Goal: Information Seeking & Learning: Find contact information

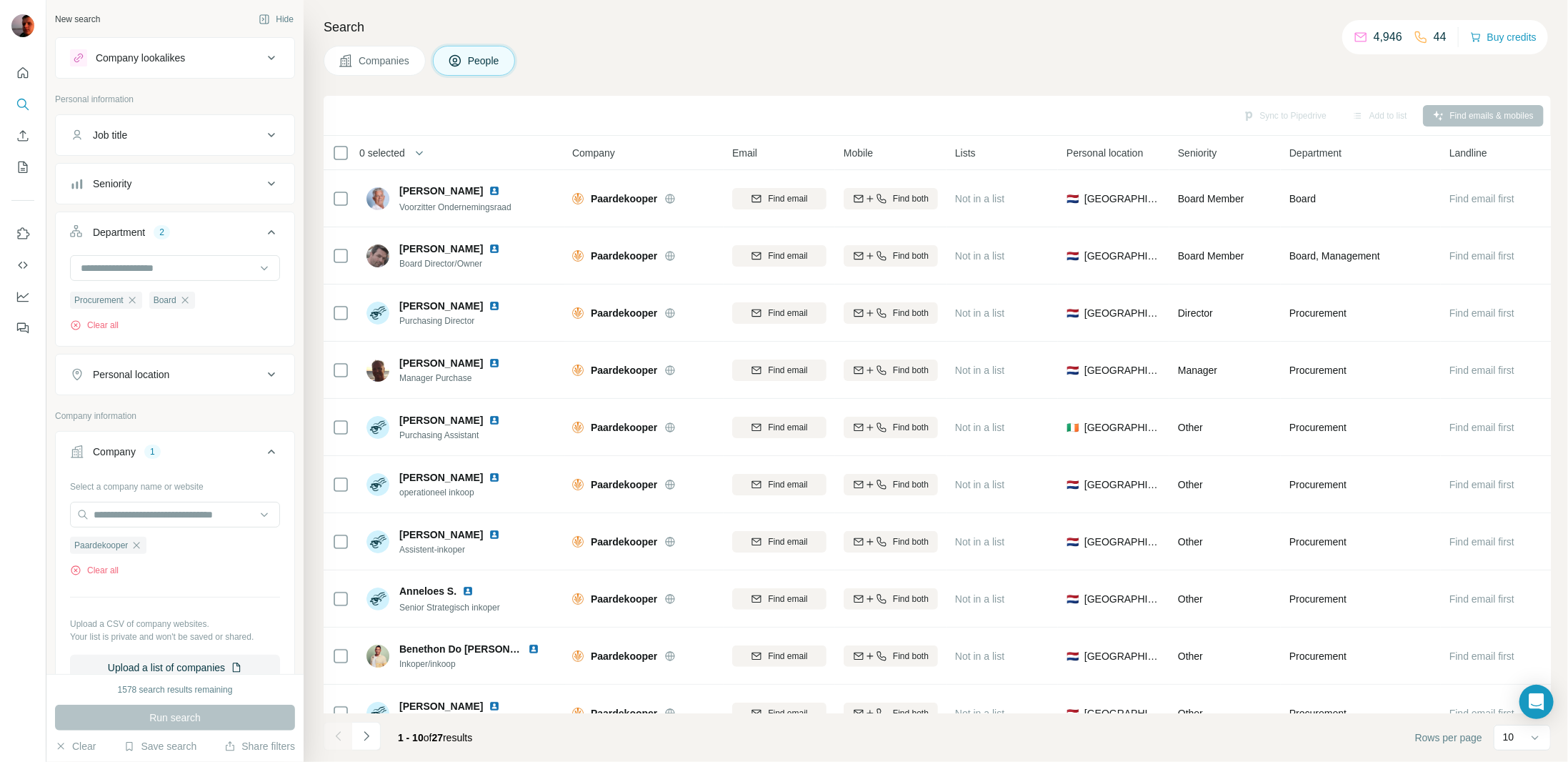
click at [139, 544] on icon "button" at bounding box center [136, 546] width 11 height 11
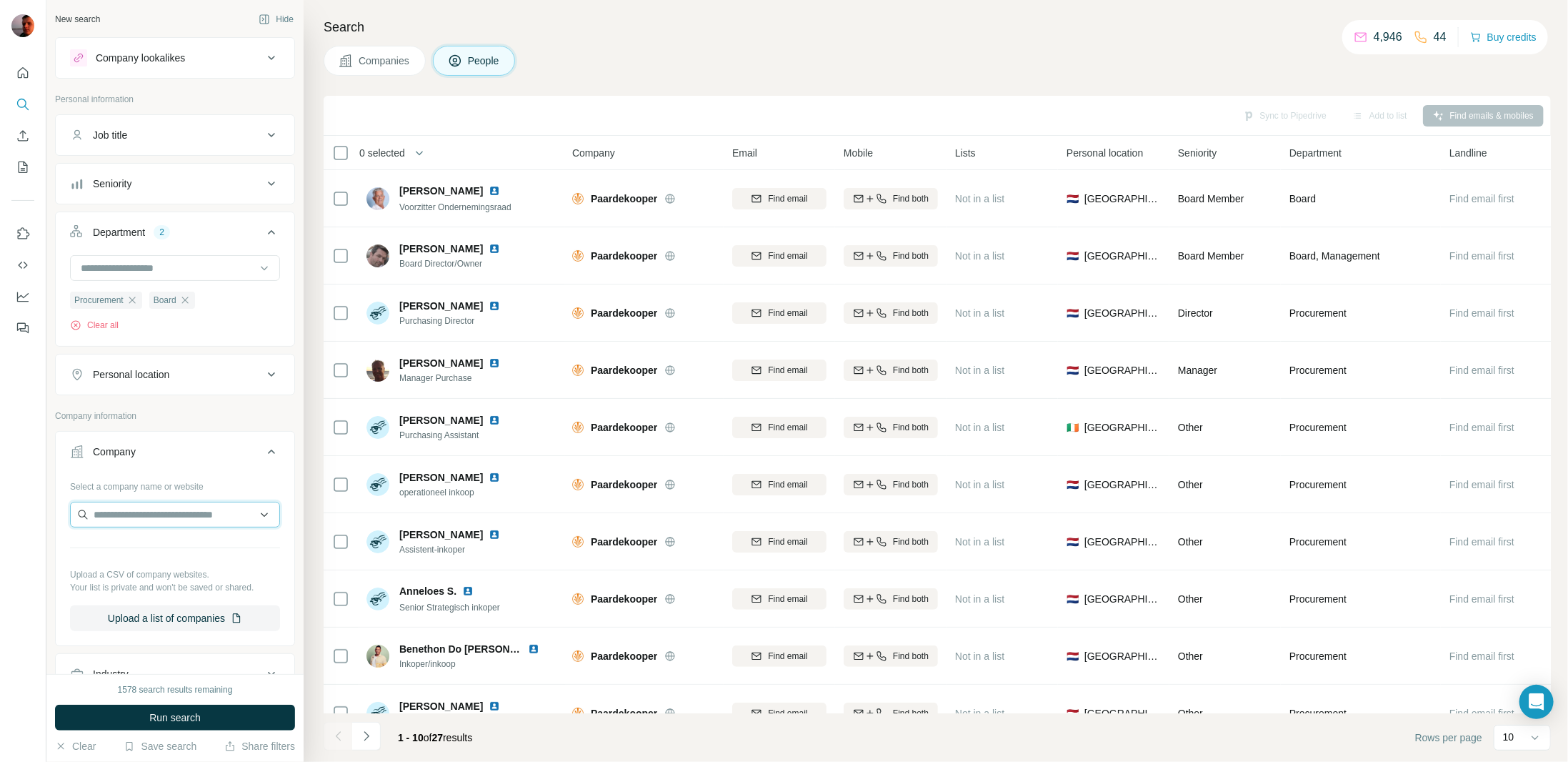
click at [171, 513] on input "text" at bounding box center [175, 515] width 210 height 26
type input "**********"
click at [188, 545] on div "Koornstra & Co koornstra.nl" at bounding box center [169, 551] width 193 height 39
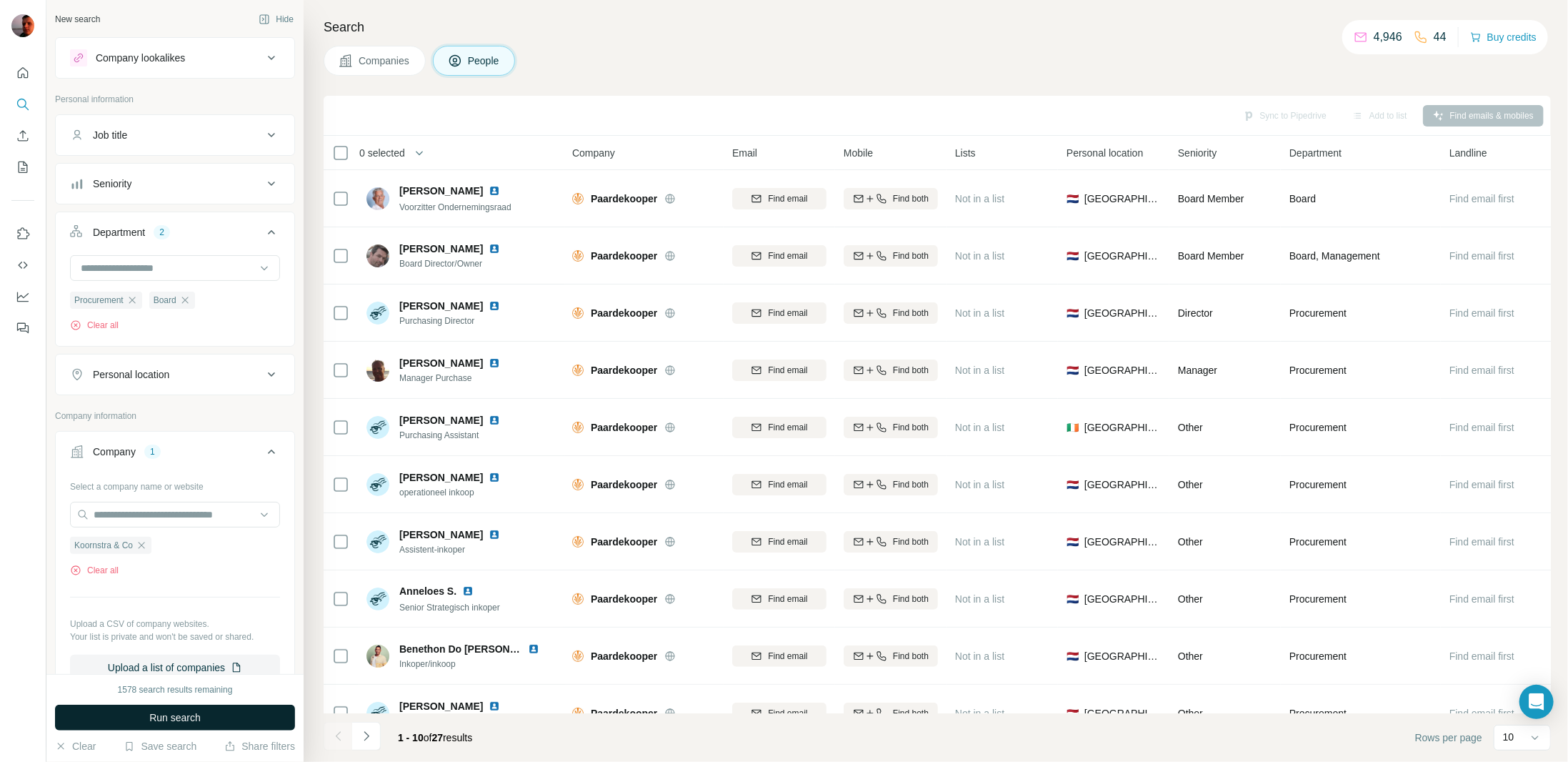
click at [218, 720] on button "Run search" at bounding box center [175, 718] width 240 height 26
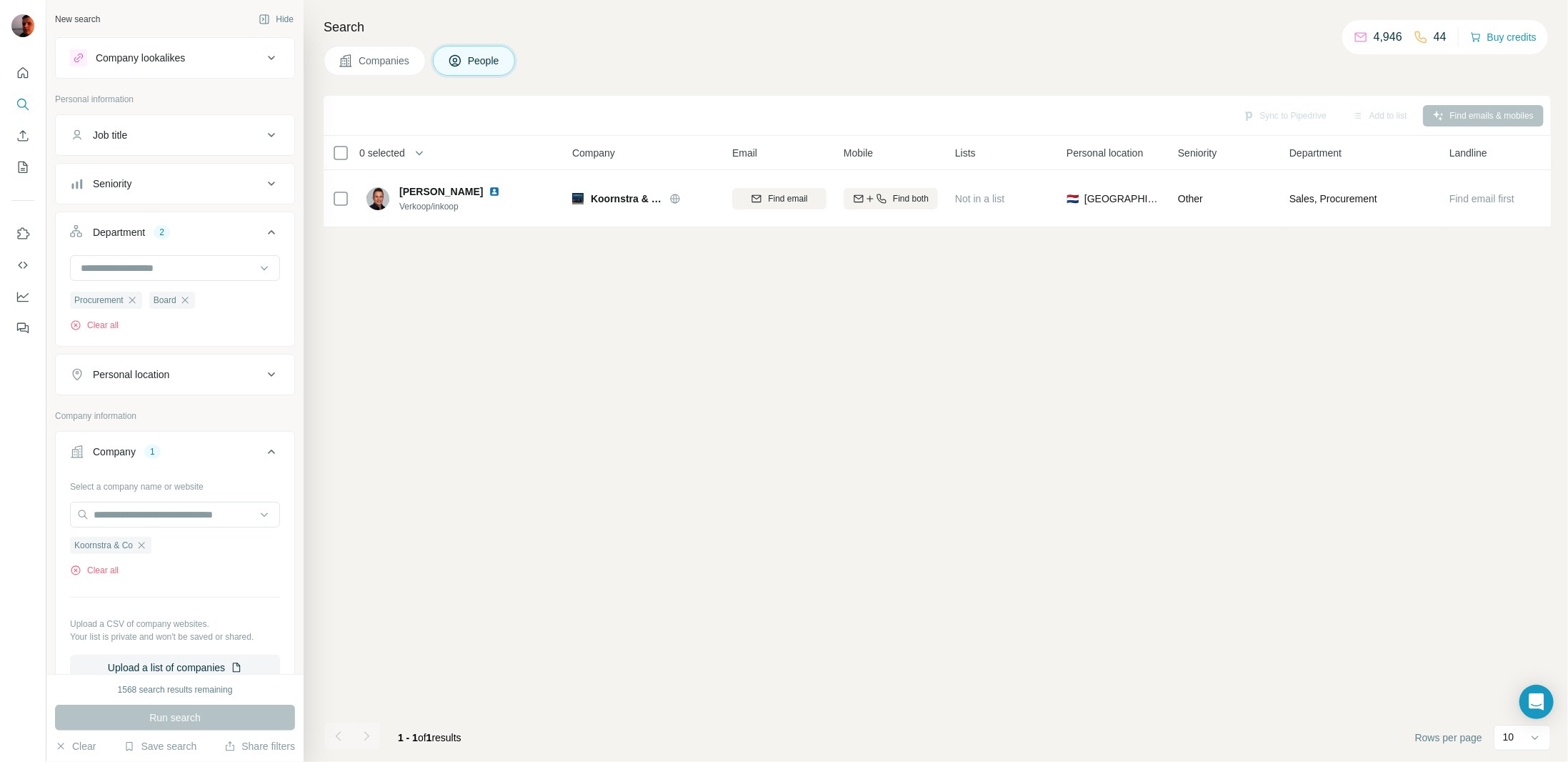
click at [388, 63] on span "Companies" at bounding box center [384, 61] width 52 height 14
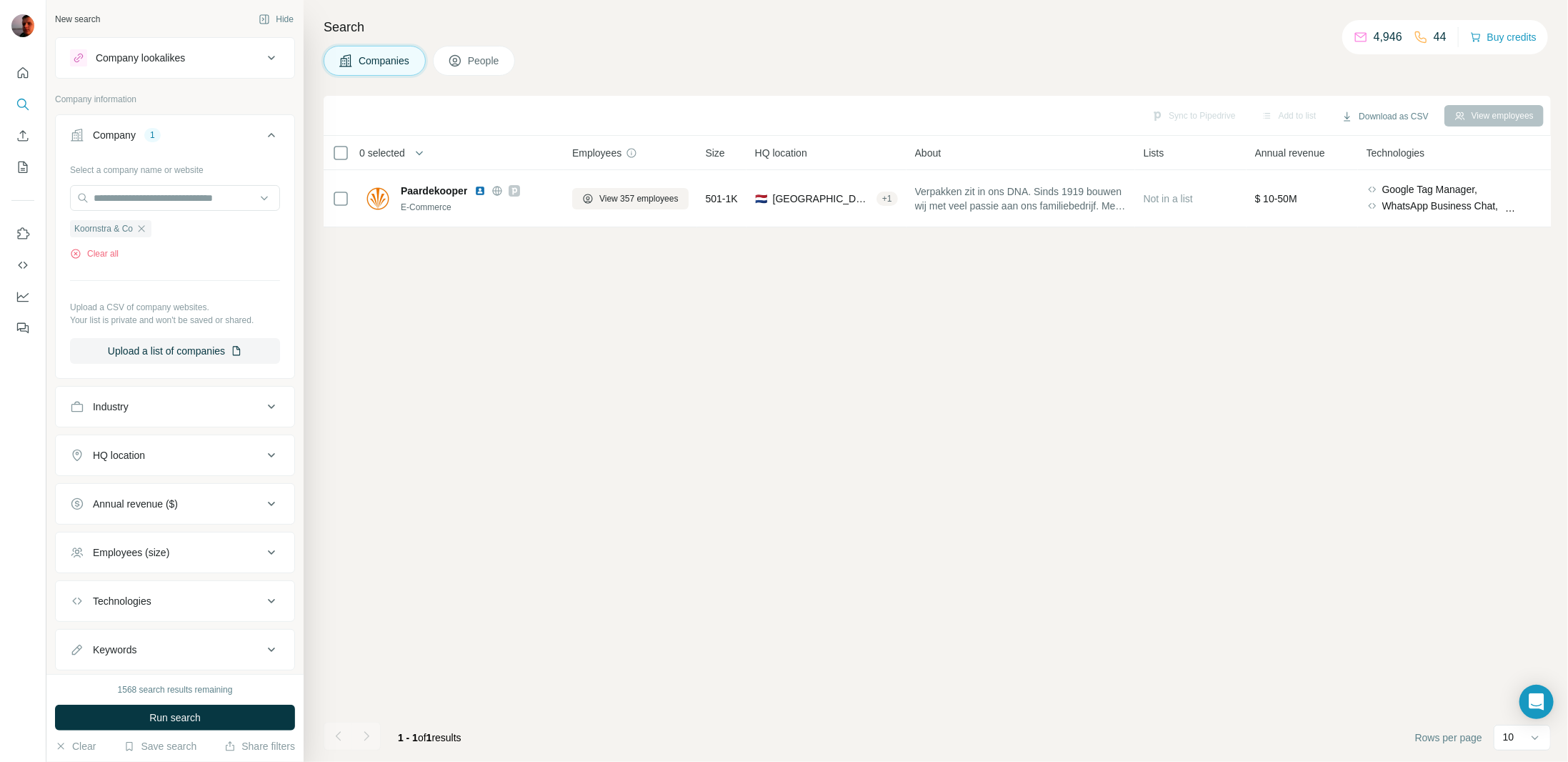
click at [472, 59] on span "People" at bounding box center [484, 61] width 33 height 14
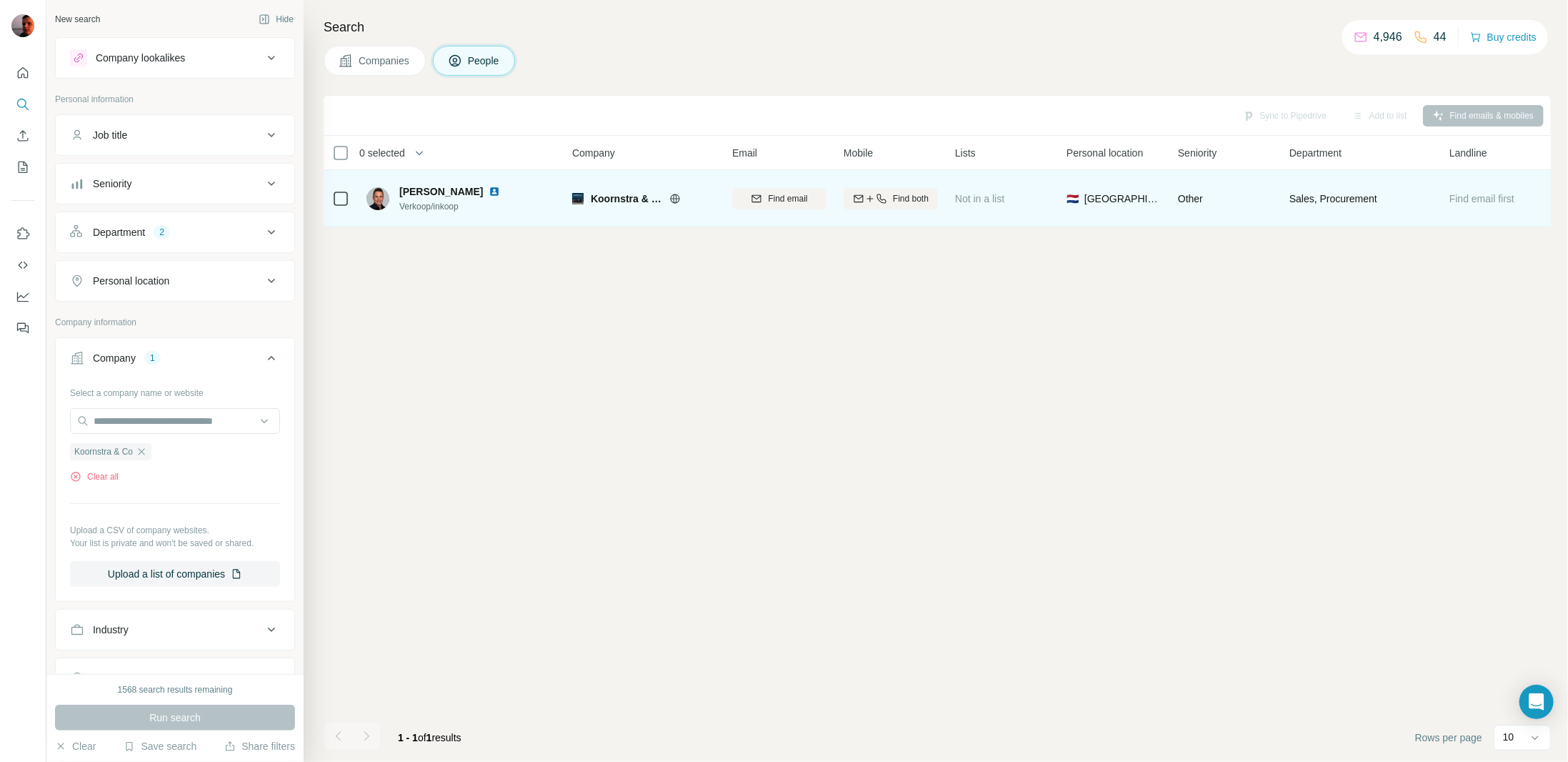
click at [489, 193] on img at bounding box center [494, 191] width 11 height 11
drag, startPoint x: 1395, startPoint y: 200, endPoint x: 1283, endPoint y: 200, distance: 112.0
click at [1283, 200] on td "Sales, Procurement" at bounding box center [1360, 199] width 160 height 57
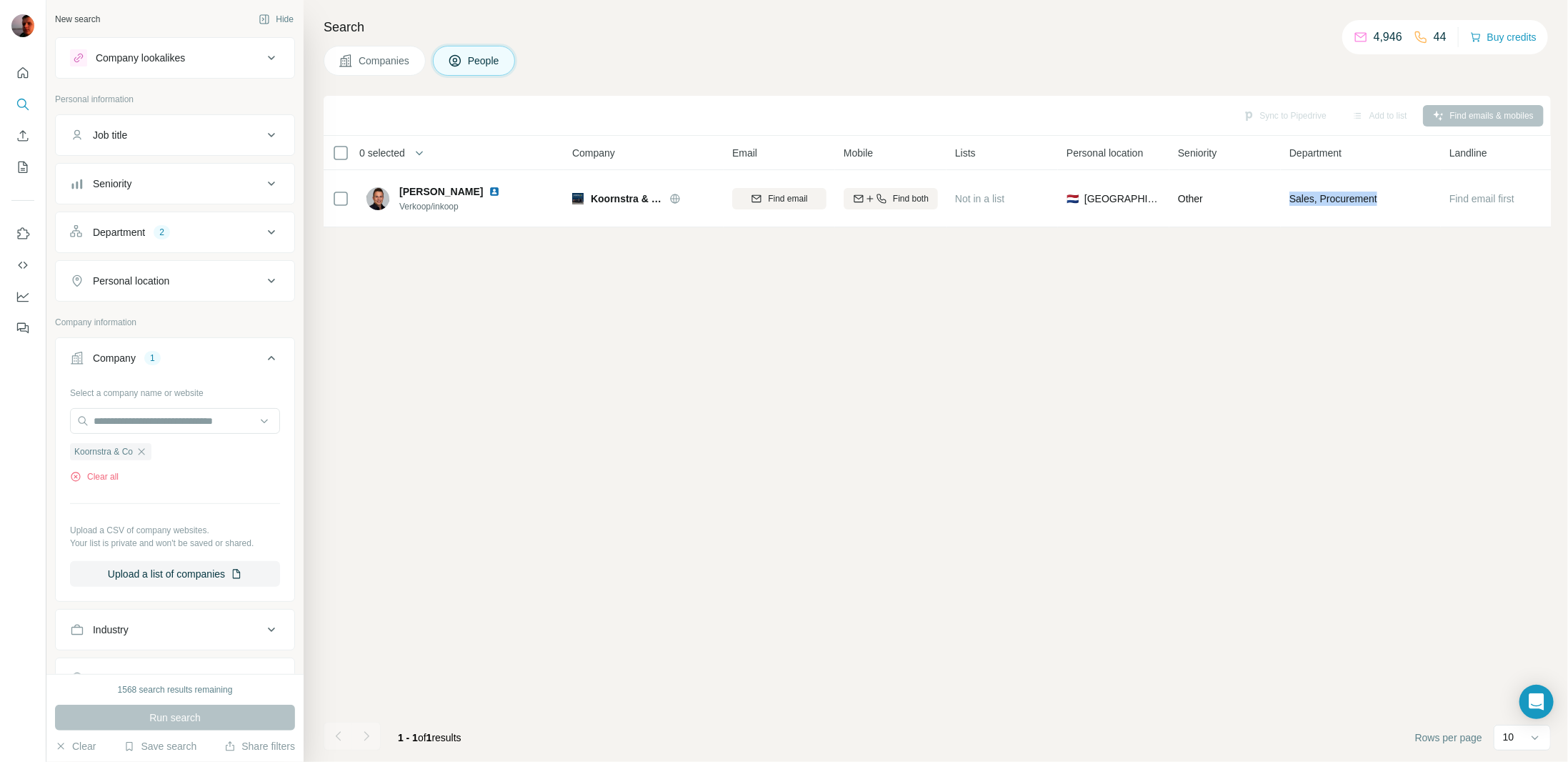
drag, startPoint x: 1289, startPoint y: 223, endPoint x: 1280, endPoint y: 227, distance: 9.8
click at [1289, 224] on td "Sales, Procurement" at bounding box center [1360, 199] width 160 height 57
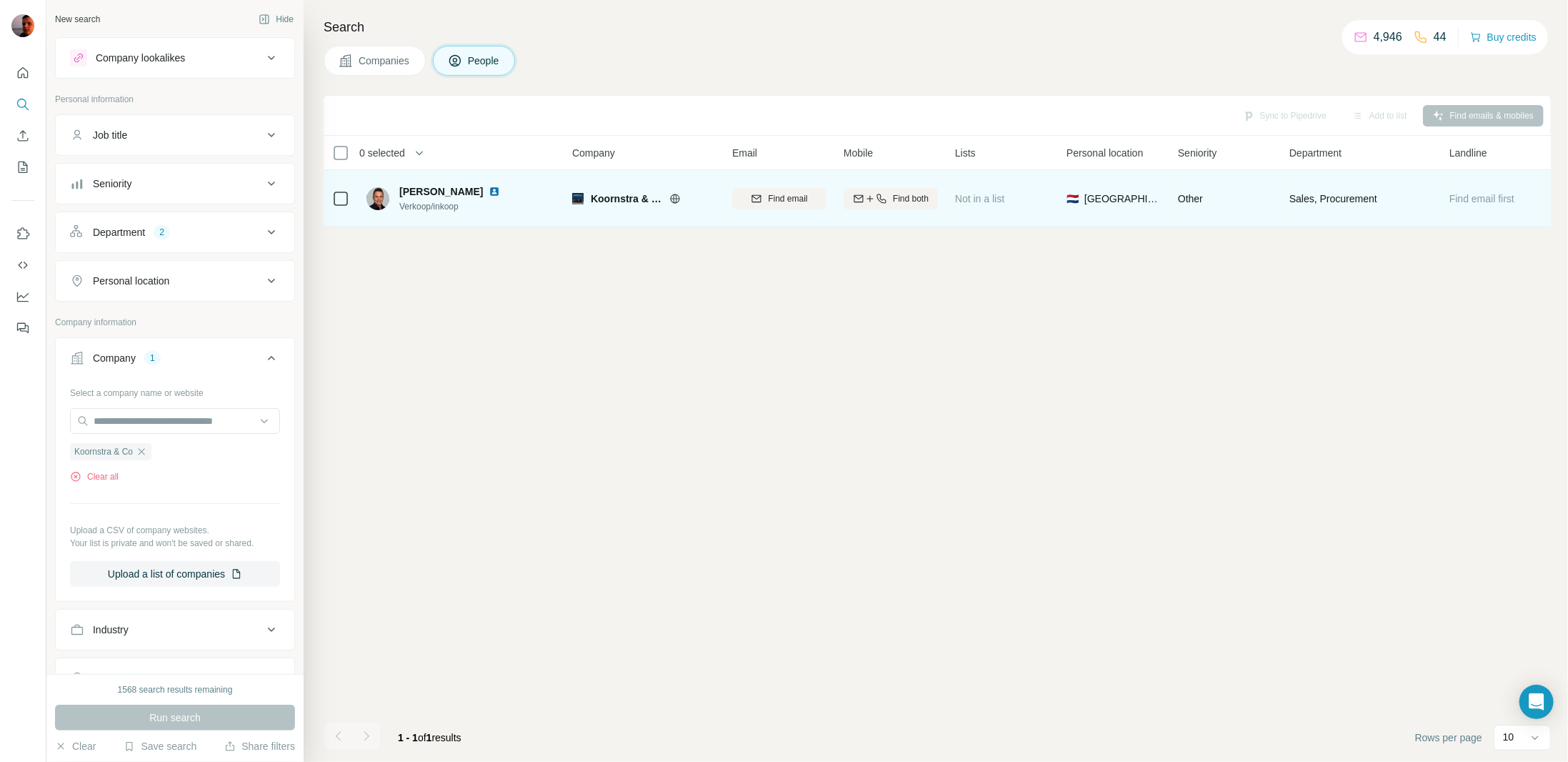
drag, startPoint x: 1235, startPoint y: 371, endPoint x: 704, endPoint y: 200, distance: 557.9
click at [1227, 368] on div "Sync to Pipedrive Add to list Find emails & mobiles 0 selected People Company E…" at bounding box center [937, 429] width 1228 height 666
click at [906, 200] on span "Find both" at bounding box center [911, 199] width 36 height 13
click at [796, 304] on div "Sync to Pipedrive Add to list Find emails & mobiles 0 selected People Company E…" at bounding box center [937, 429] width 1228 height 666
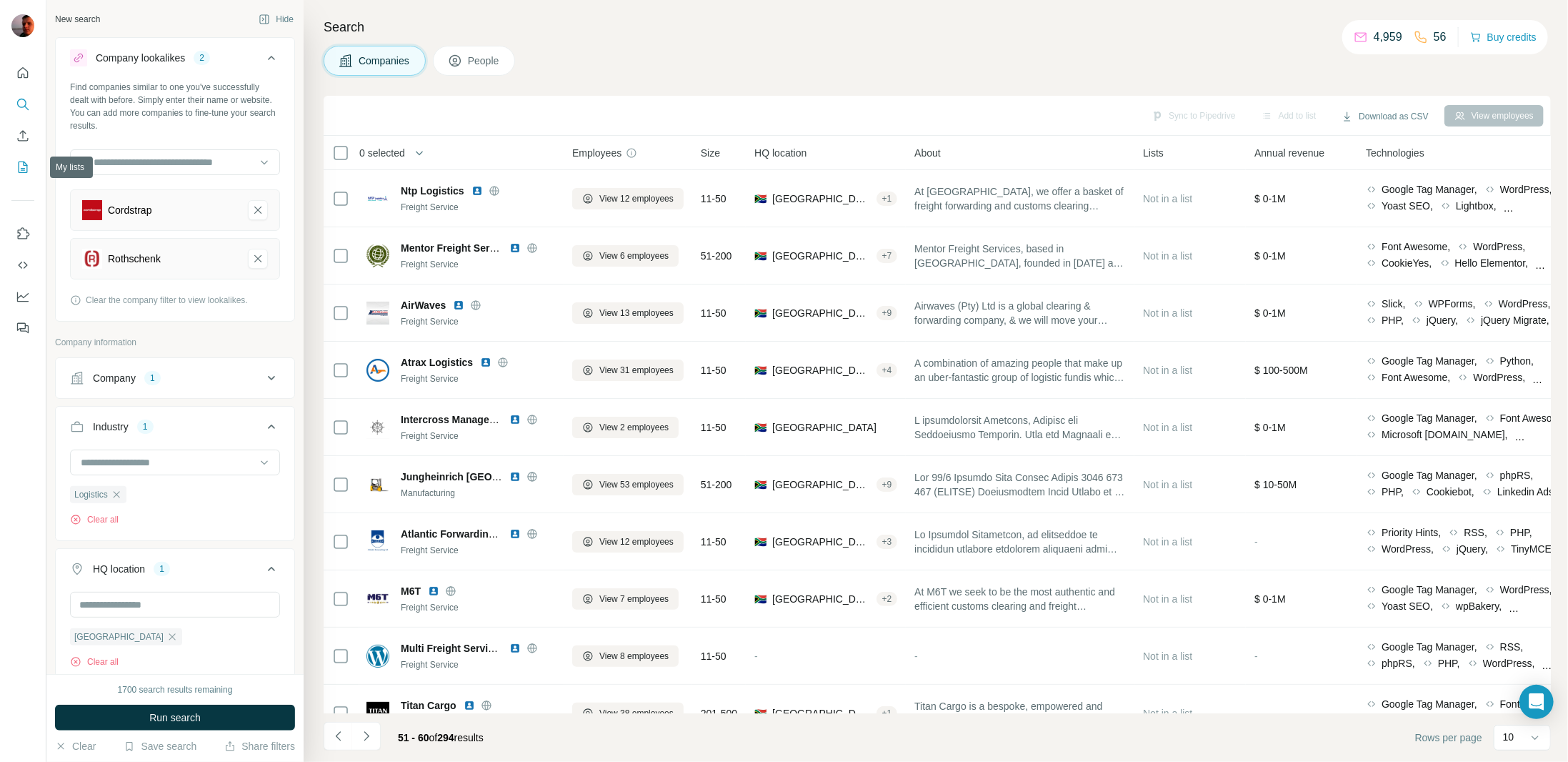
click at [21, 163] on icon "My lists" at bounding box center [23, 167] width 14 height 14
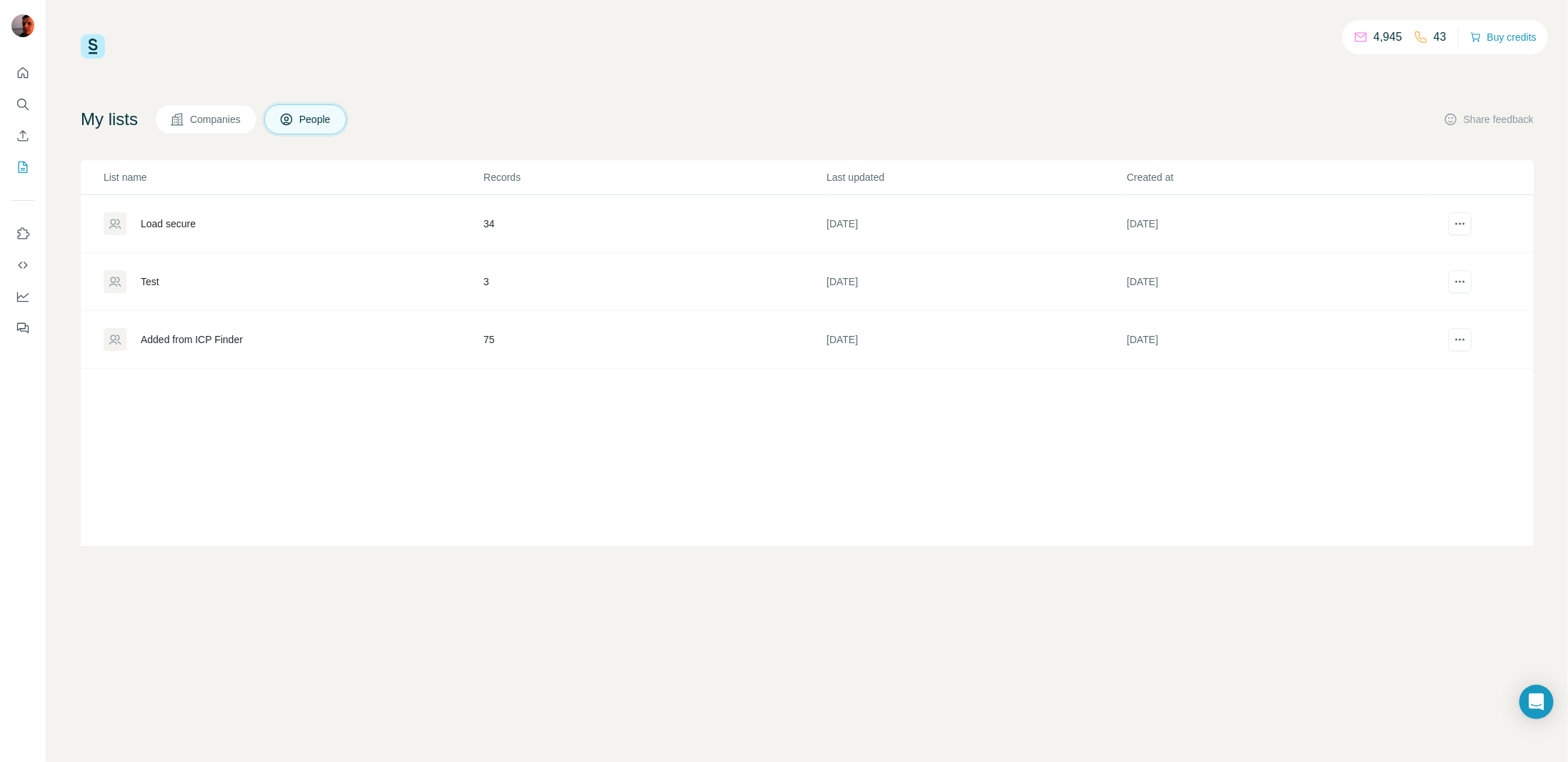
click at [186, 340] on div "Added from ICP Finder" at bounding box center [191, 340] width 102 height 14
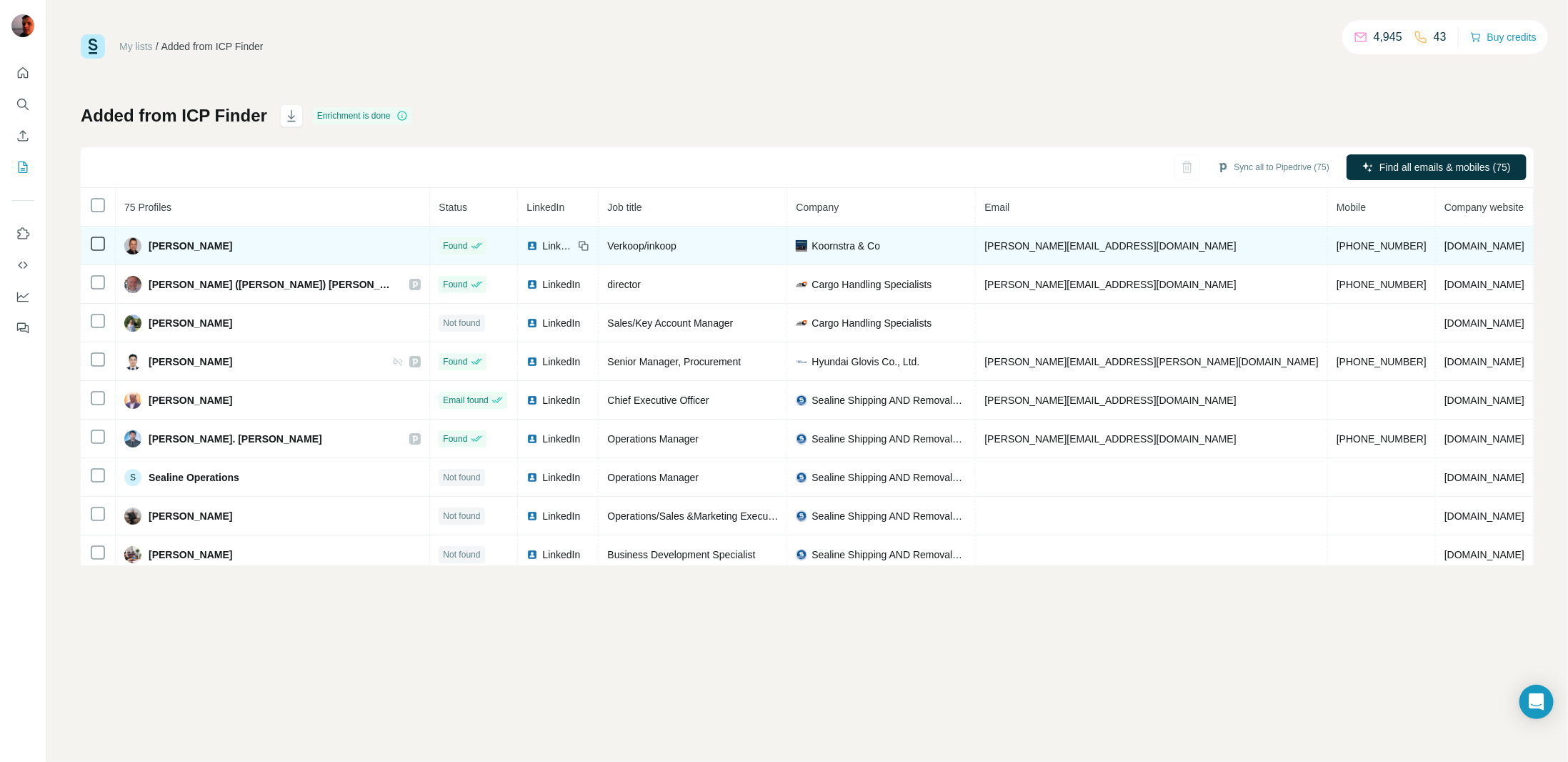
click at [1337, 247] on span "[PHONE_NUMBER]" at bounding box center [1382, 246] width 90 height 11
click at [542, 245] on span "LinkedIn" at bounding box center [558, 246] width 32 height 14
drag, startPoint x: 150, startPoint y: 247, endPoint x: 255, endPoint y: 243, distance: 105.1
click at [255, 243] on div "[PERSON_NAME]" at bounding box center [272, 246] width 297 height 17
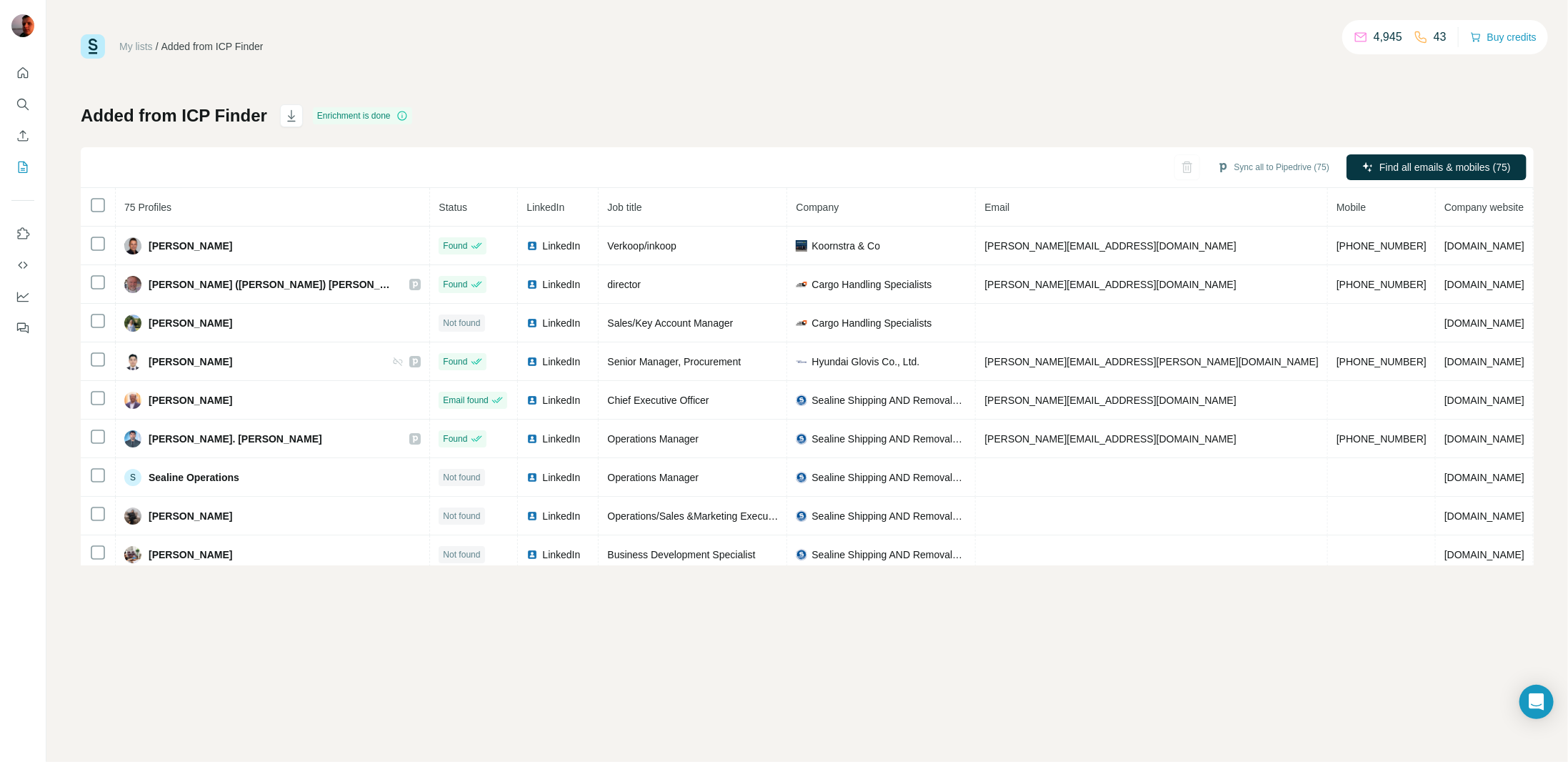
click at [544, 64] on div "My lists / Added from ICP Finder 4,945 43 Buy credits Added from ICP Finder Enr…" at bounding box center [808, 300] width 1453 height 531
